Goal: Task Accomplishment & Management: Manage account settings

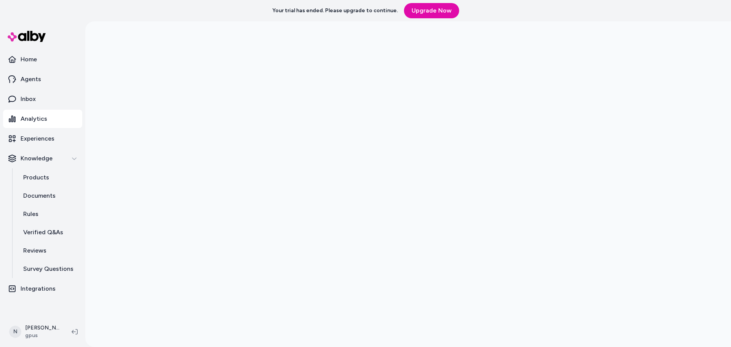
click at [146, 138] on div at bounding box center [408, 194] width 646 height 347
click at [154, 219] on div at bounding box center [408, 194] width 646 height 347
click at [158, 197] on div at bounding box center [408, 194] width 646 height 347
click at [152, 142] on div at bounding box center [408, 194] width 646 height 347
click at [144, 173] on div at bounding box center [408, 194] width 646 height 347
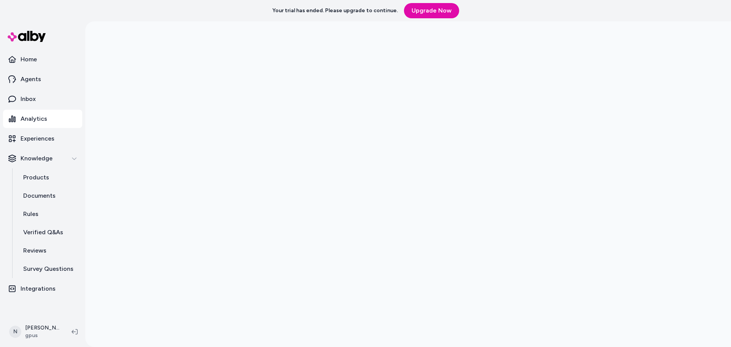
scroll to position [21, 0]
click at [110, 229] on div at bounding box center [408, 173] width 646 height 347
click at [29, 101] on p "Inbox" at bounding box center [28, 98] width 15 height 9
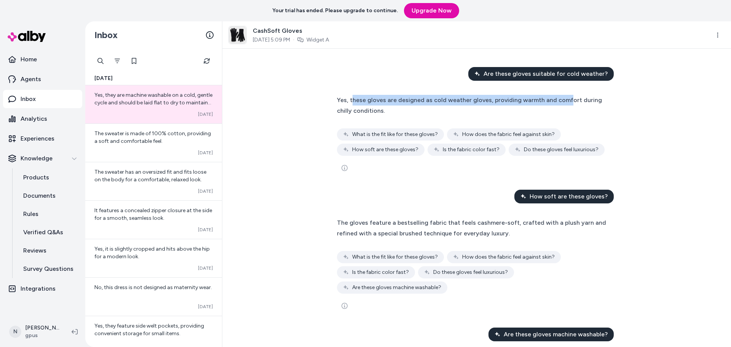
drag, startPoint x: 352, startPoint y: 99, endPoint x: 561, endPoint y: 99, distance: 209.5
click at [561, 99] on span "Yes, these gloves are designed as cold weather gloves, providing warmth and com…" at bounding box center [469, 105] width 265 height 18
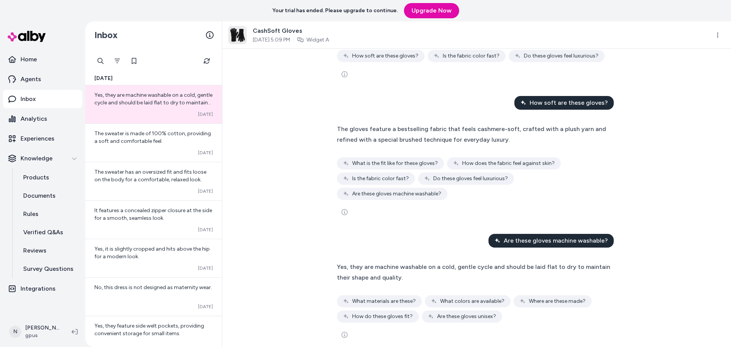
scroll to position [103, 0]
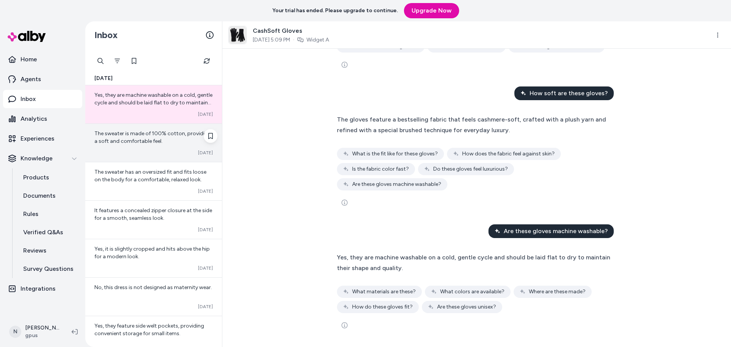
click at [157, 142] on span "The sweater is made of 100% cotton, providing a soft and comfortable feel." at bounding box center [152, 137] width 117 height 14
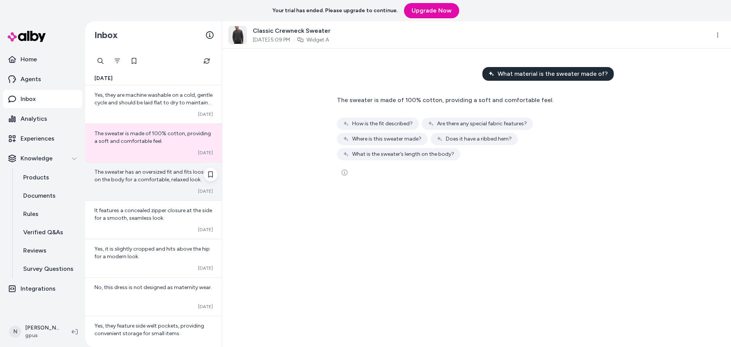
click at [125, 186] on div "The sweater has an oversized fit and fits loose on the body for a comfortable, …" at bounding box center [153, 181] width 137 height 38
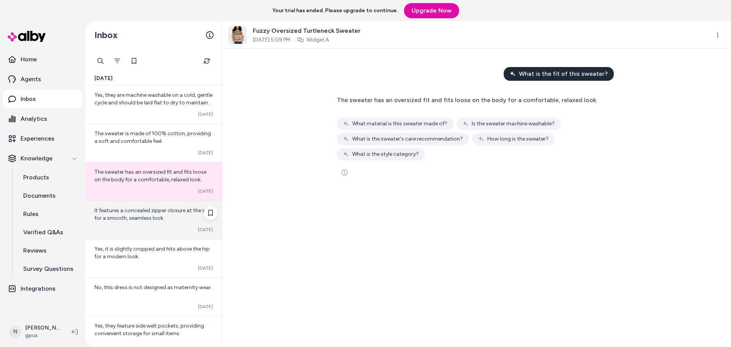
click at [128, 226] on div "It features a concealed zipper closure at the side for a smooth, seamless look.…" at bounding box center [153, 220] width 137 height 38
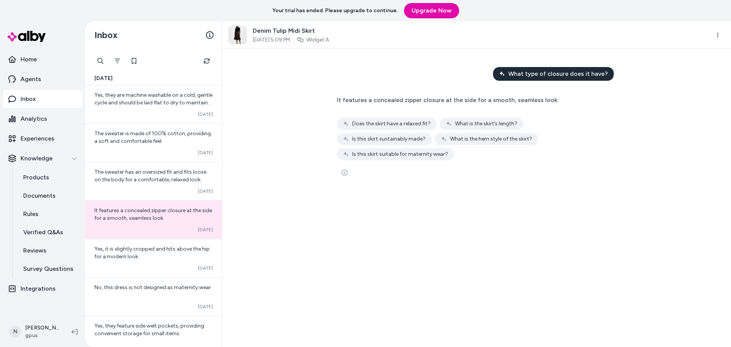
click at [270, 29] on span "Denim Tulip Midi Skirt" at bounding box center [291, 30] width 76 height 9
copy span "Denim Tulip Midi Skirt"
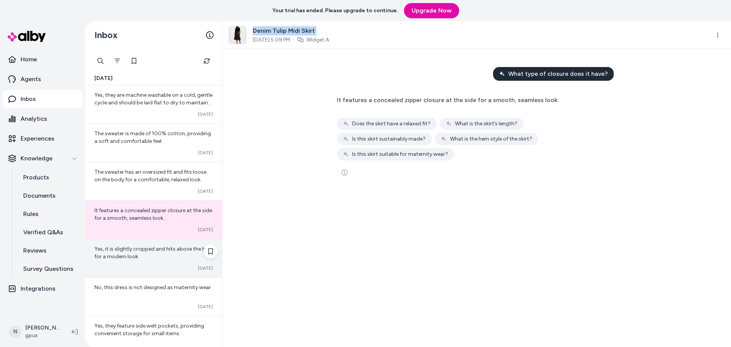
click at [128, 261] on div "Yes, it is slightly cropped and hits above the hip for a modern look. Converted…" at bounding box center [153, 258] width 137 height 38
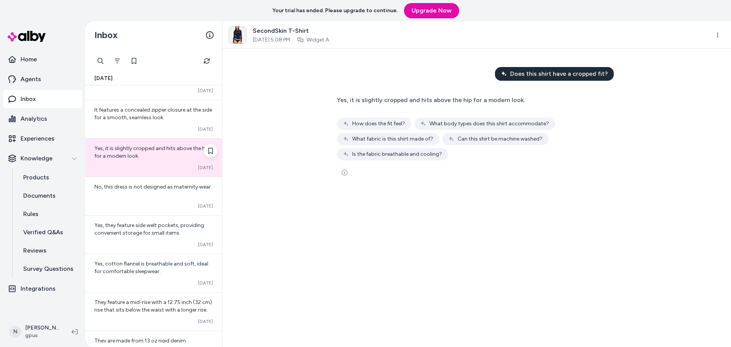
scroll to position [114, 0]
